Goal: Find specific page/section

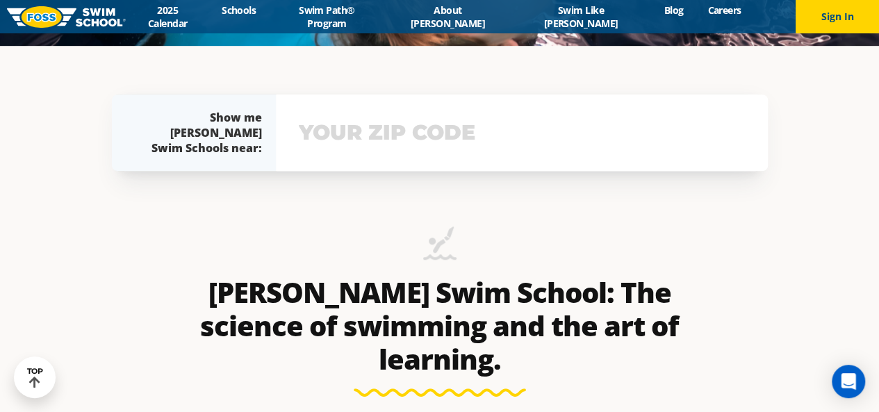
scroll to position [296, 0]
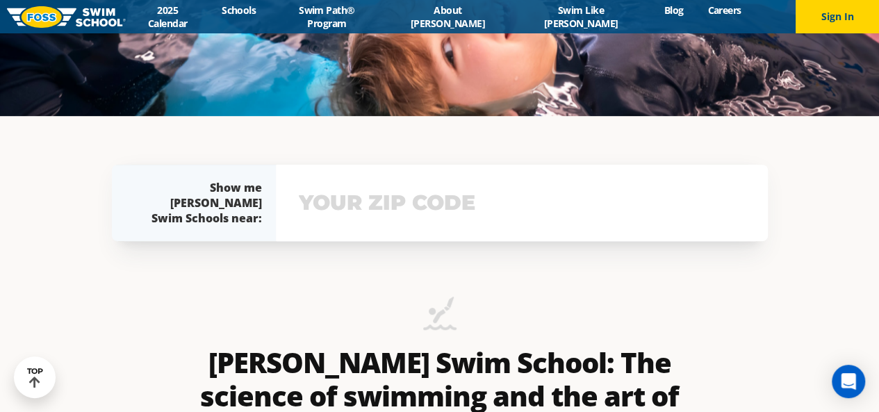
click at [396, 25] on div "Menu 2025 Calendar Schools Swim Path® Program About [PERSON_NAME] Swim Like [PE…" at bounding box center [439, 16] width 879 height 33
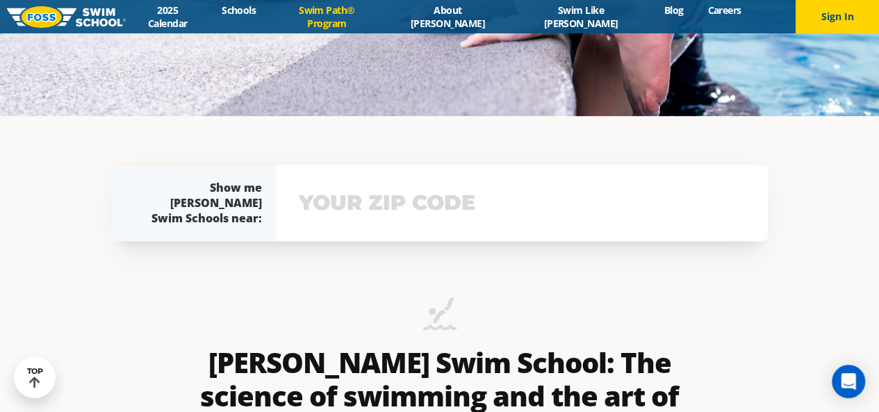
click at [386, 17] on link "Swim Path® Program" at bounding box center [326, 16] width 117 height 26
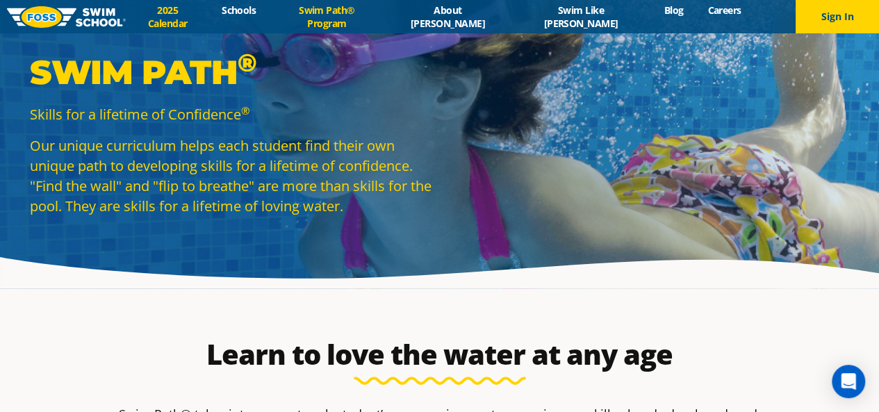
click at [210, 10] on link "2025 Calendar" at bounding box center [168, 16] width 84 height 26
